Goal: Navigation & Orientation: Find specific page/section

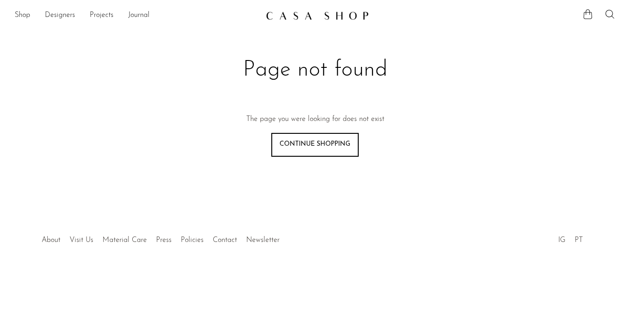
click at [56, 14] on link "Designers" at bounding box center [60, 16] width 30 height 12
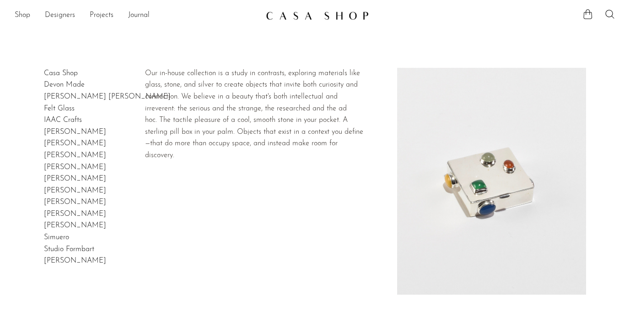
click at [56, 70] on link "Casa Shop" at bounding box center [61, 73] width 34 height 7
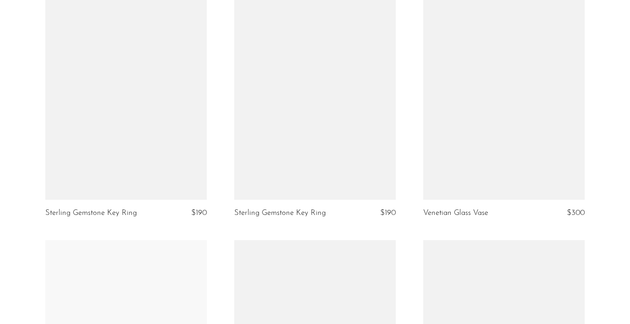
scroll to position [457, 0]
